Goal: Find specific page/section: Find specific page/section

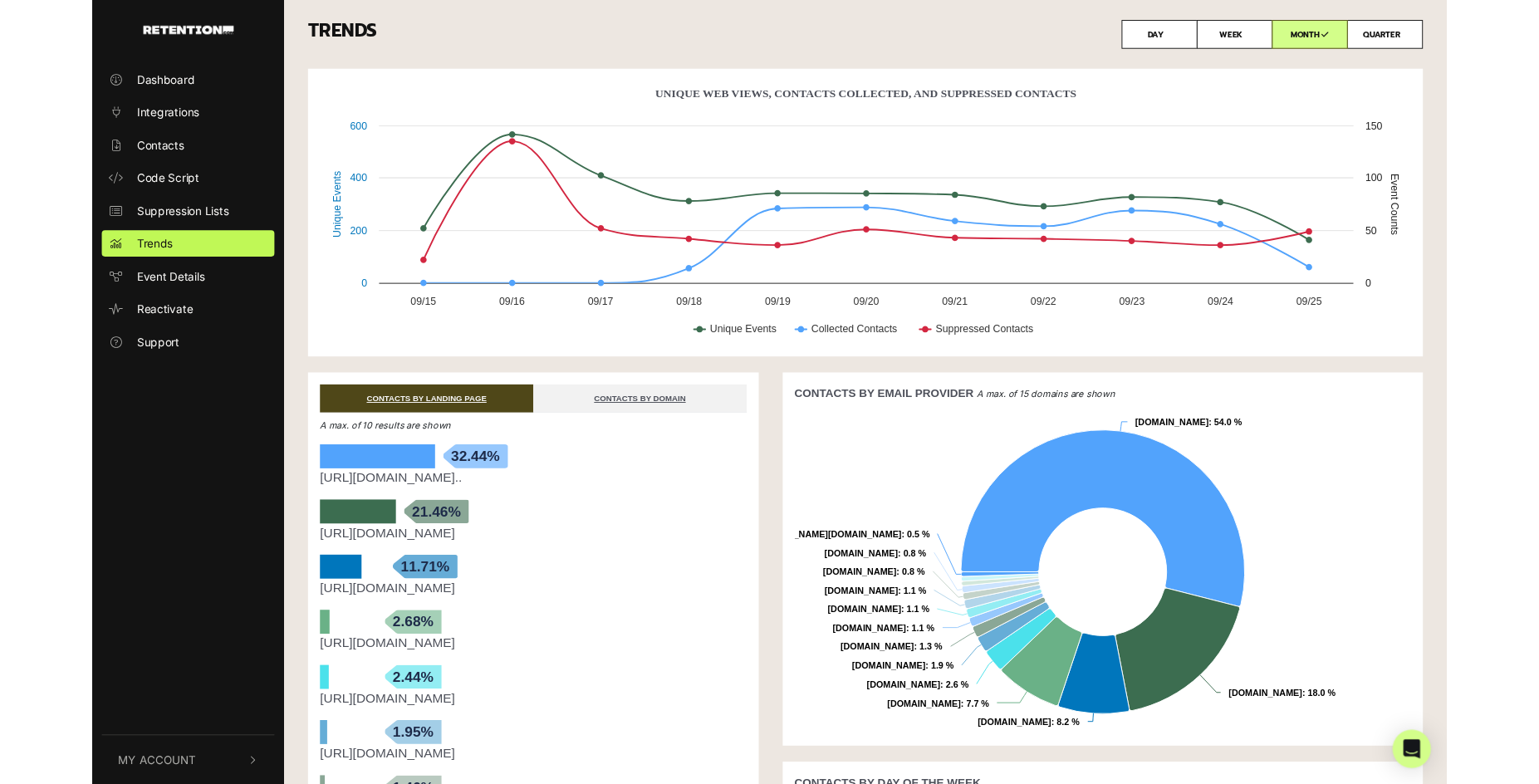
scroll to position [22, 0]
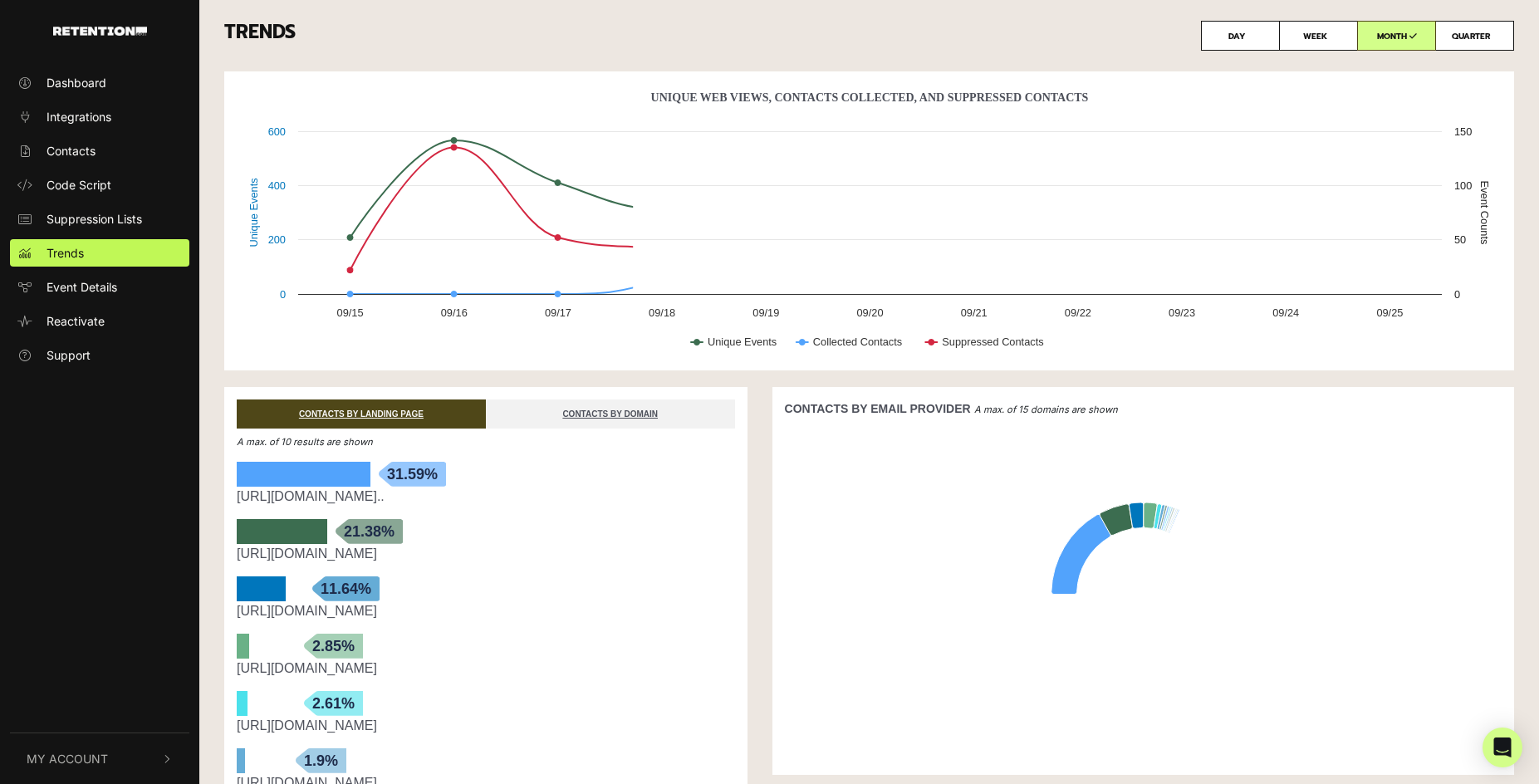
click at [93, 110] on span "Integrations" at bounding box center [79, 116] width 65 height 17
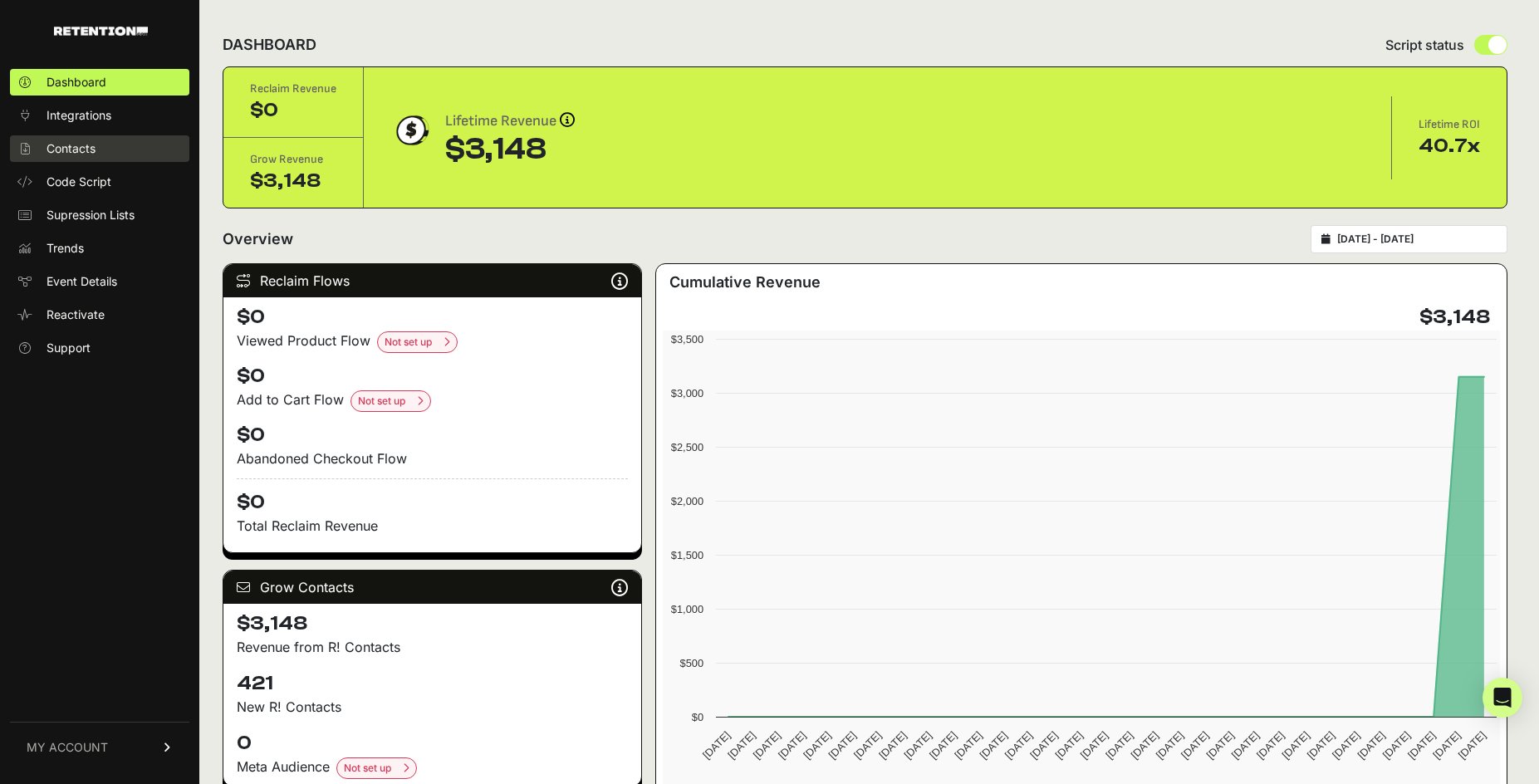
click at [110, 144] on link "Contacts" at bounding box center [100, 149] width 180 height 27
